Goal: Task Accomplishment & Management: Use online tool/utility

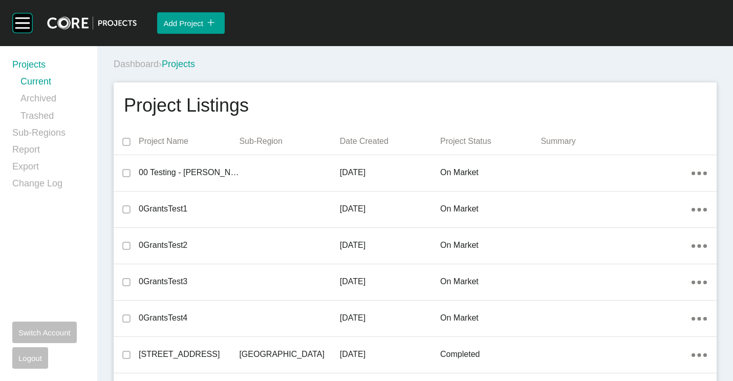
click at [326, 55] on div "Dashboard › Projects" at bounding box center [417, 64] width 607 height 28
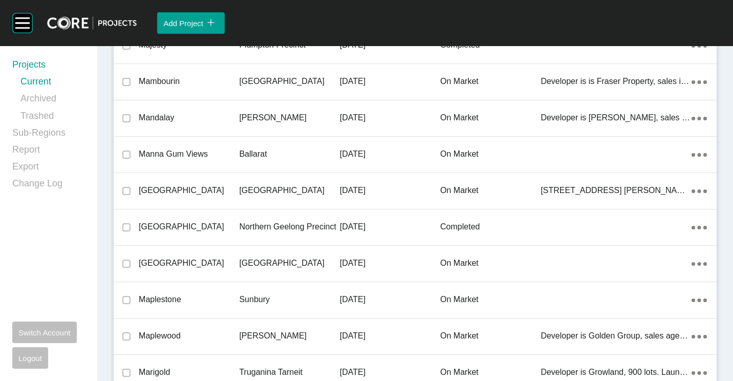
scroll to position [4015, 0]
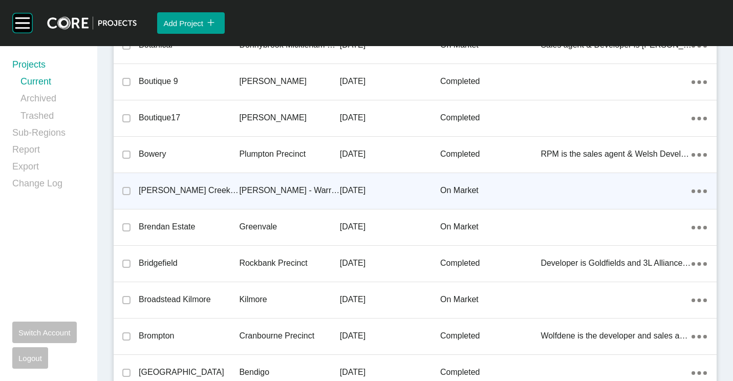
click at [244, 197] on div "[PERSON_NAME] - Warragul" at bounding box center [289, 191] width 100 height 32
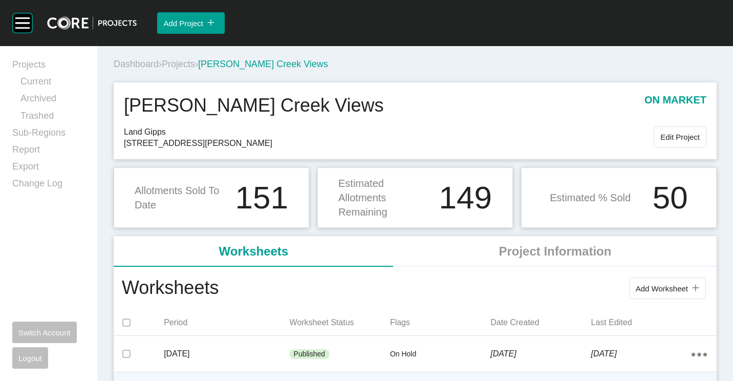
scroll to position [154, 0]
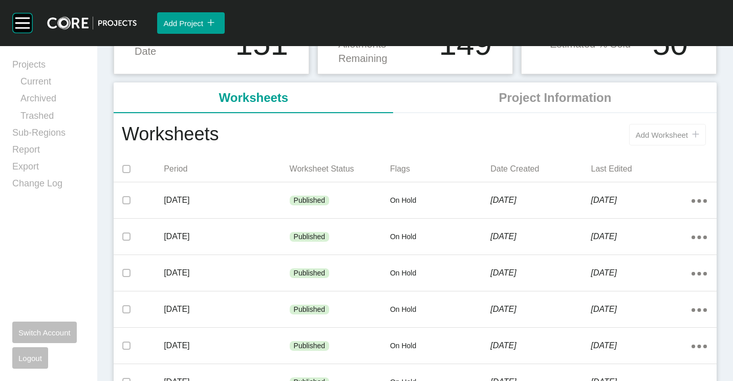
click at [647, 137] on span "Add Worksheet" at bounding box center [662, 135] width 52 height 9
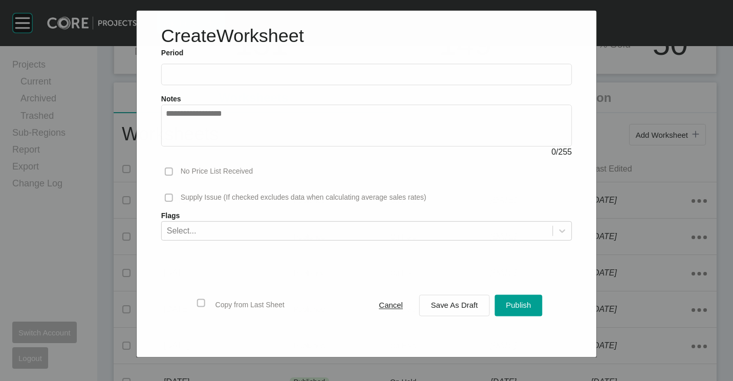
click at [210, 65] on label at bounding box center [366, 73] width 410 height 21
click at [210, 70] on input "text" at bounding box center [366, 74] width 401 height 9
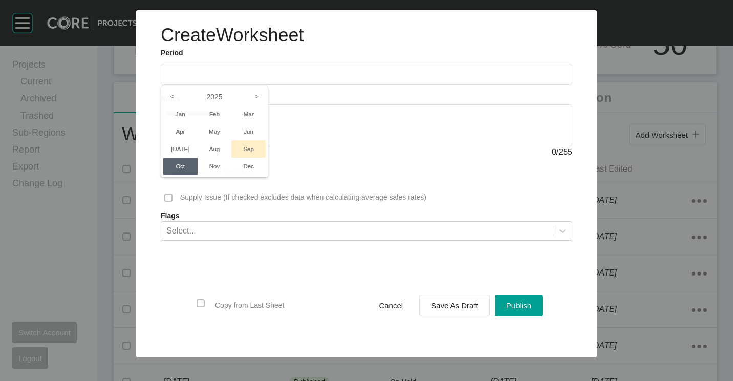
click at [245, 146] on li "Sep" at bounding box center [248, 148] width 34 height 17
type input "**********"
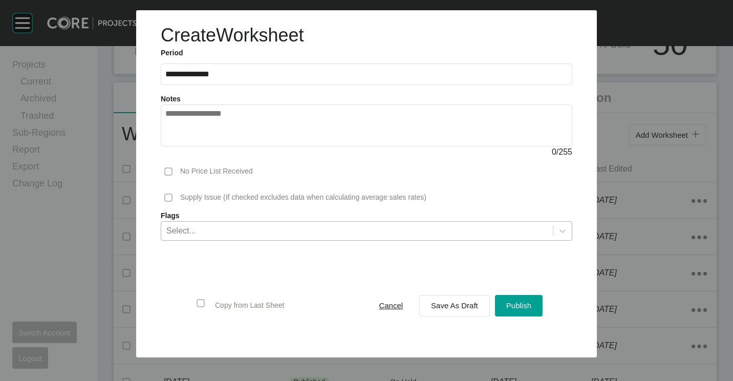
click at [216, 232] on div "Select..." at bounding box center [357, 230] width 392 height 17
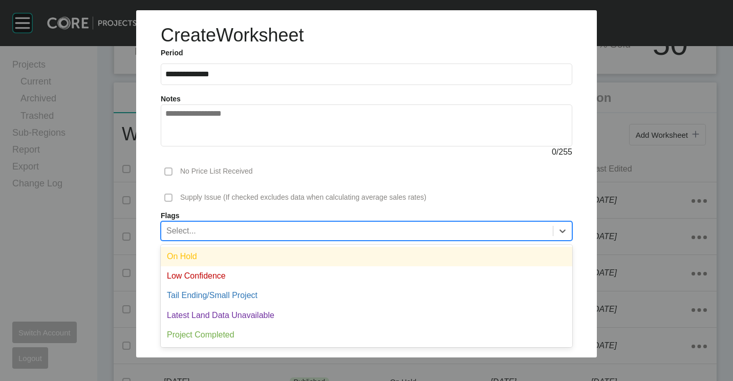
drag, startPoint x: 206, startPoint y: 251, endPoint x: 472, endPoint y: 278, distance: 267.0
click at [207, 251] on div "On Hold" at bounding box center [366, 256] width 411 height 19
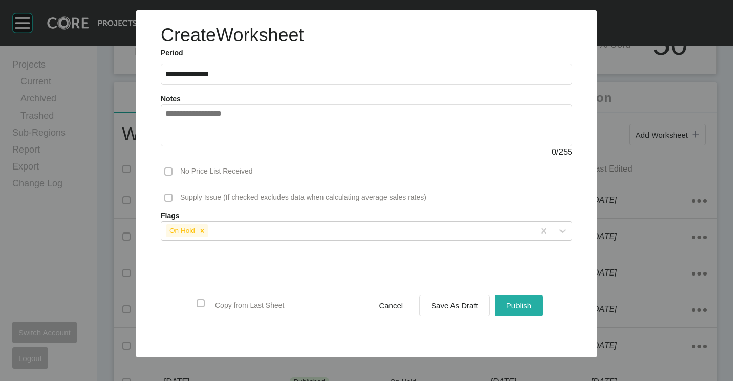
click at [528, 307] on span "Publish" at bounding box center [518, 305] width 25 height 9
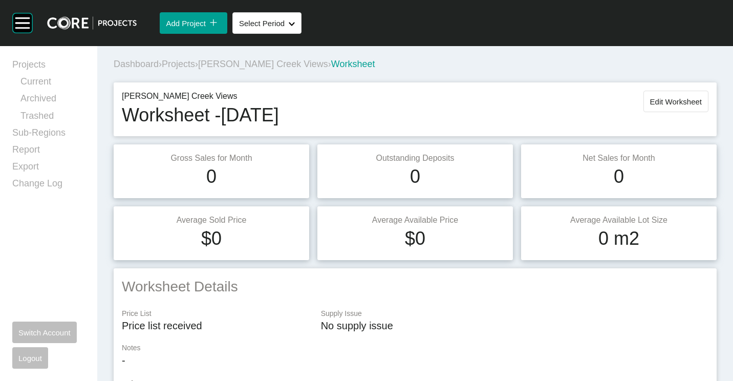
click at [180, 66] on span "Projects" at bounding box center [178, 64] width 33 height 10
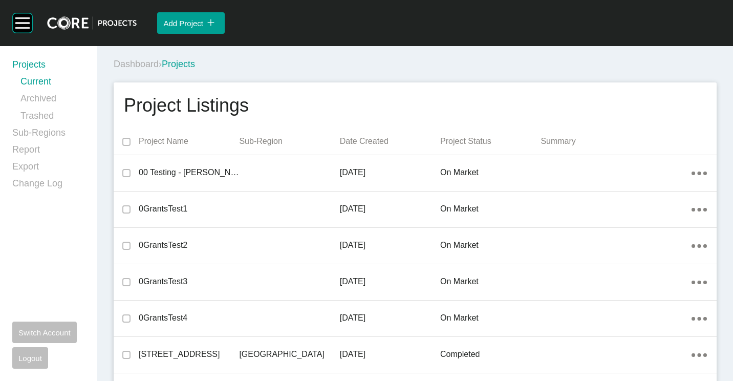
scroll to position [5469, 0]
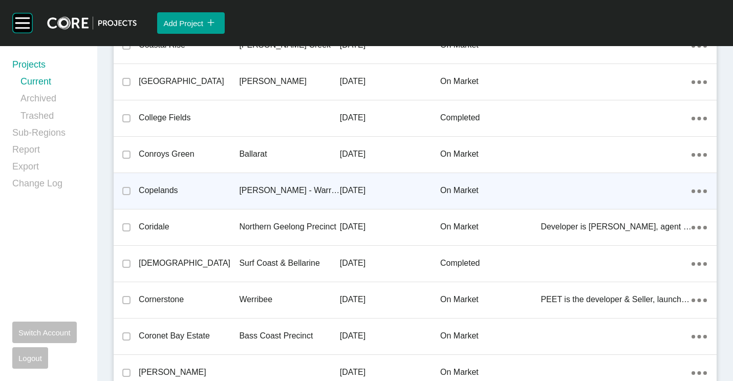
click at [273, 186] on p "[PERSON_NAME] - Warragul" at bounding box center [289, 190] width 100 height 11
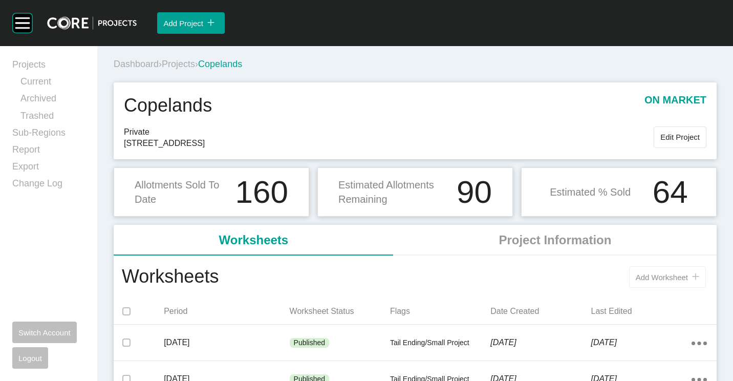
click at [647, 282] on button "Add Worksheet icon/tick copy 11 Created with Sketch." at bounding box center [667, 276] width 77 height 21
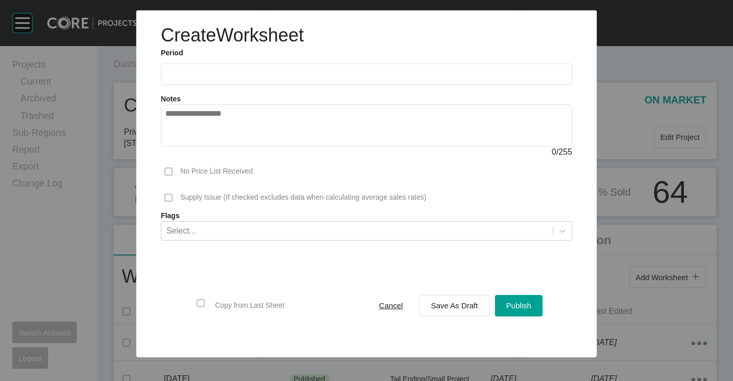
click at [205, 75] on input "text" at bounding box center [366, 74] width 402 height 9
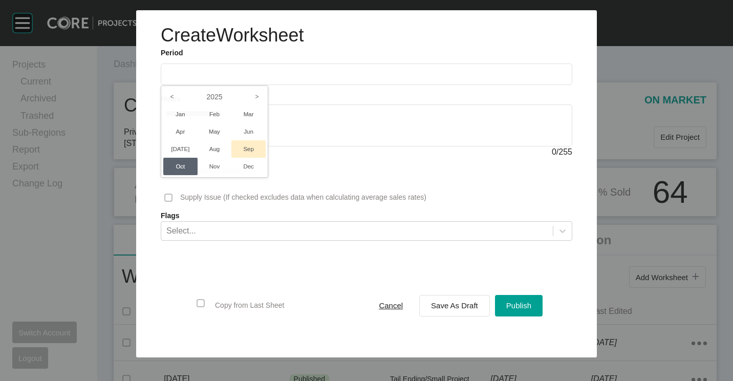
click at [247, 154] on li "Sep" at bounding box center [248, 148] width 34 height 17
type input "**********"
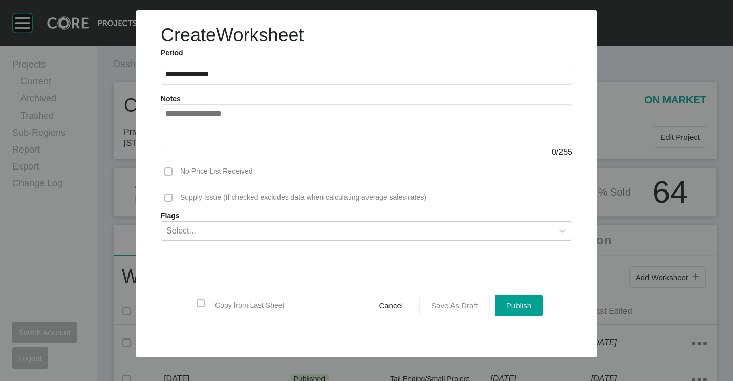
click at [474, 309] on span "Save As Draft" at bounding box center [454, 305] width 47 height 9
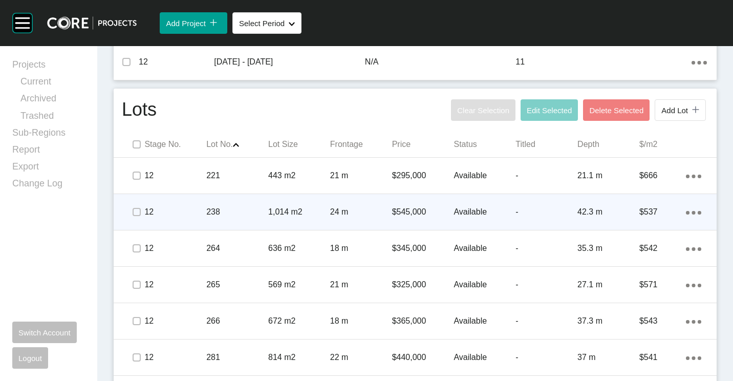
scroll to position [512, 0]
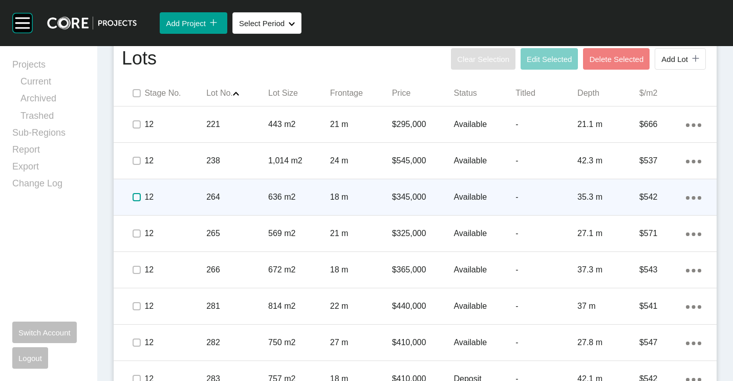
click at [136, 195] on label at bounding box center [137, 197] width 8 height 8
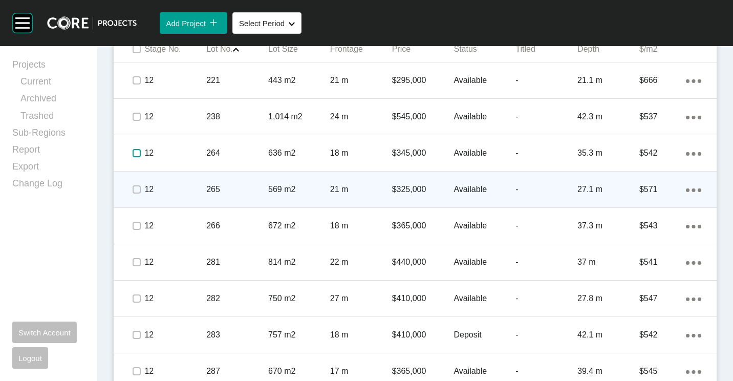
scroll to position [563, 0]
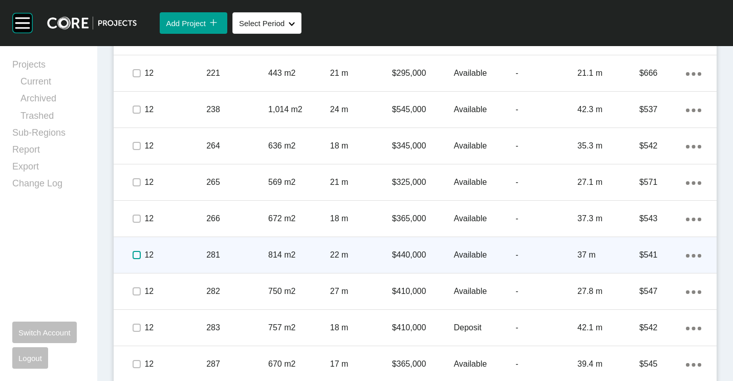
click at [137, 254] on label at bounding box center [137, 255] width 8 height 8
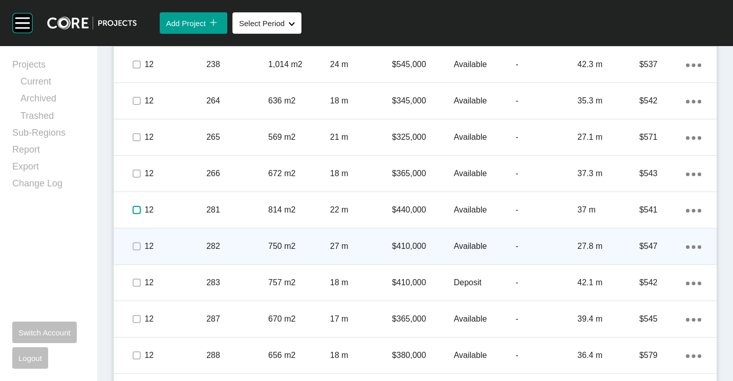
scroll to position [641, 0]
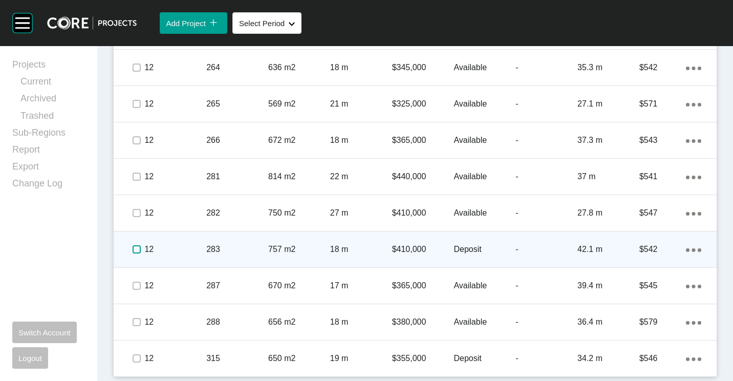
drag, startPoint x: 136, startPoint y: 247, endPoint x: 135, endPoint y: 265, distance: 18.0
click at [137, 249] on label at bounding box center [137, 249] width 8 height 8
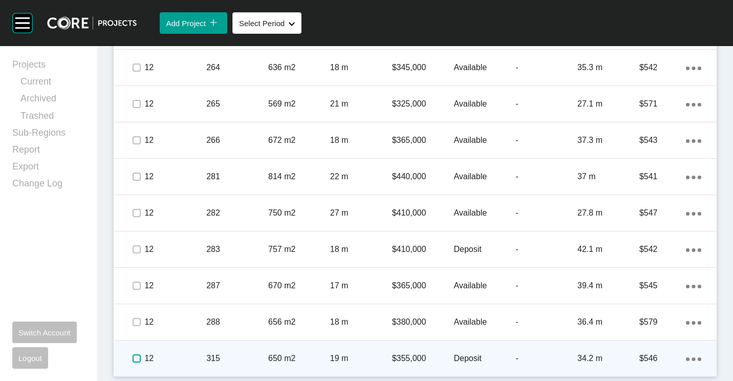
click at [138, 358] on label at bounding box center [137, 358] width 8 height 8
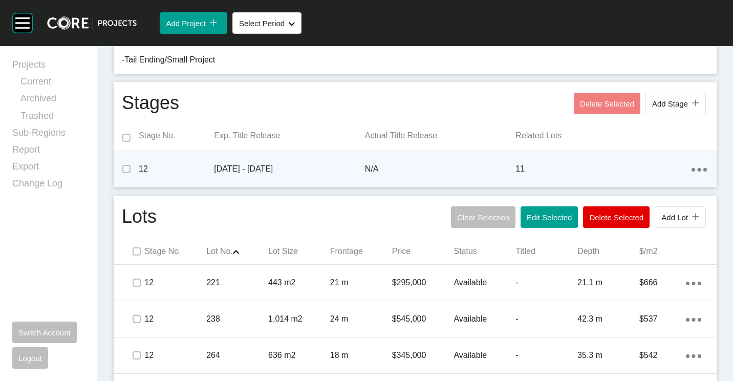
scroll to position [283, 0]
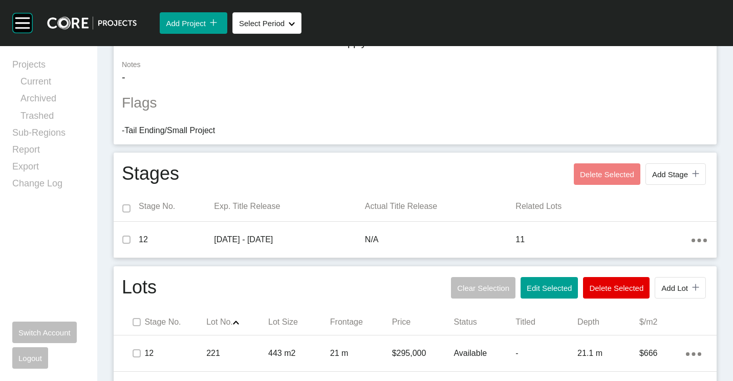
drag, startPoint x: 531, startPoint y: 289, endPoint x: 515, endPoint y: 265, distance: 29.1
click at [531, 289] on span "Edit Selected" at bounding box center [549, 288] width 45 height 9
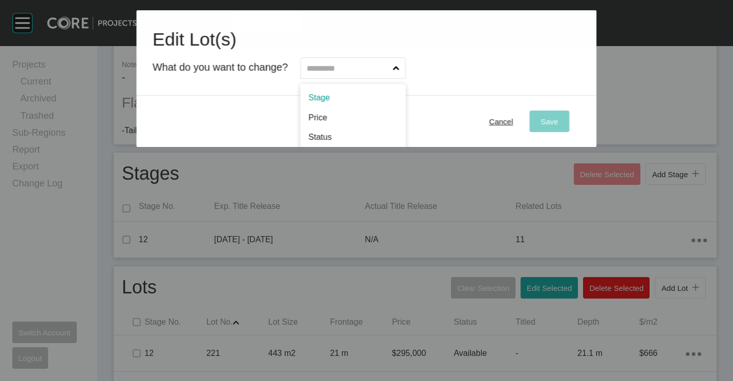
drag, startPoint x: 333, startPoint y: 67, endPoint x: 333, endPoint y: 80, distance: 12.8
click at [333, 67] on input "text" at bounding box center [348, 68] width 86 height 20
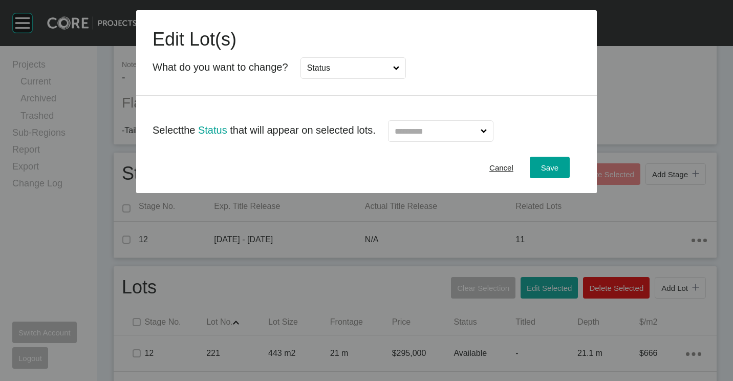
click at [436, 132] on input "text" at bounding box center [436, 131] width 86 height 20
click at [547, 170] on span "Save" at bounding box center [549, 167] width 17 height 9
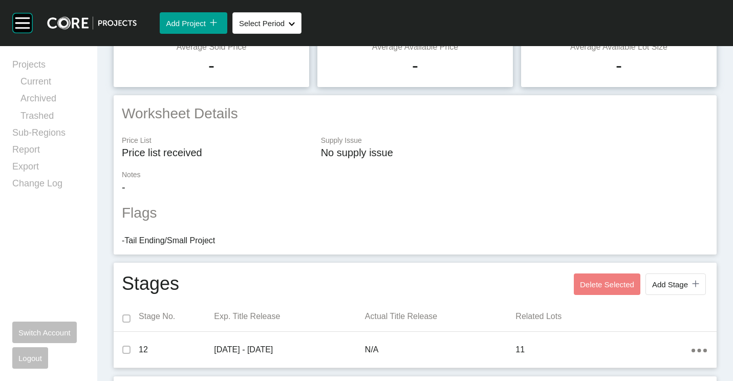
scroll to position [0, 0]
